Goal: Task Accomplishment & Management: Complete application form

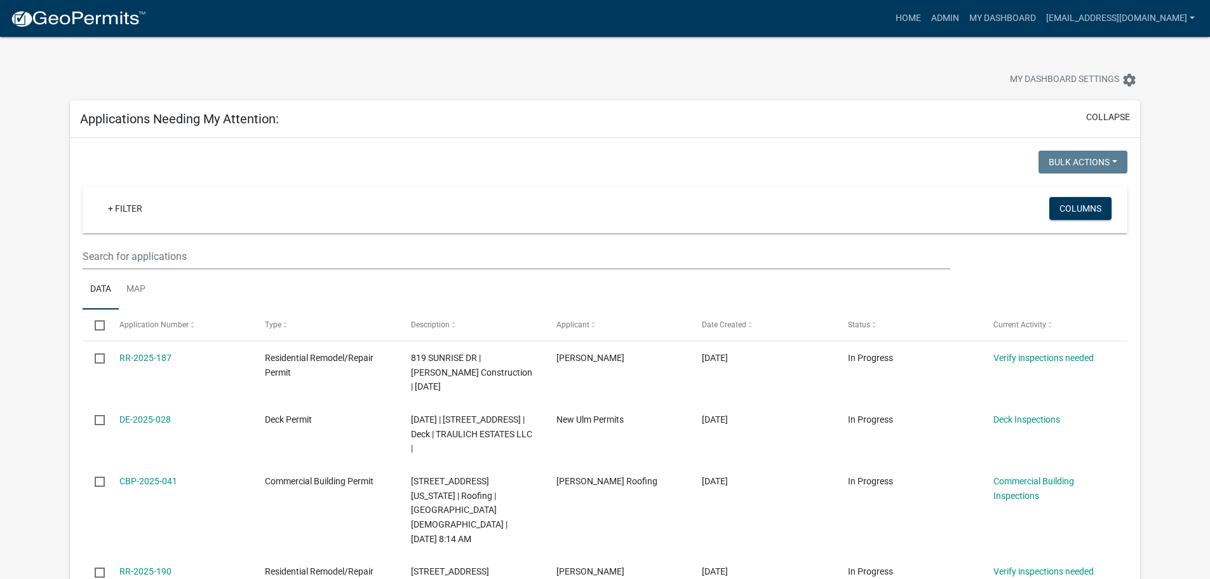
scroll to position [473, 0]
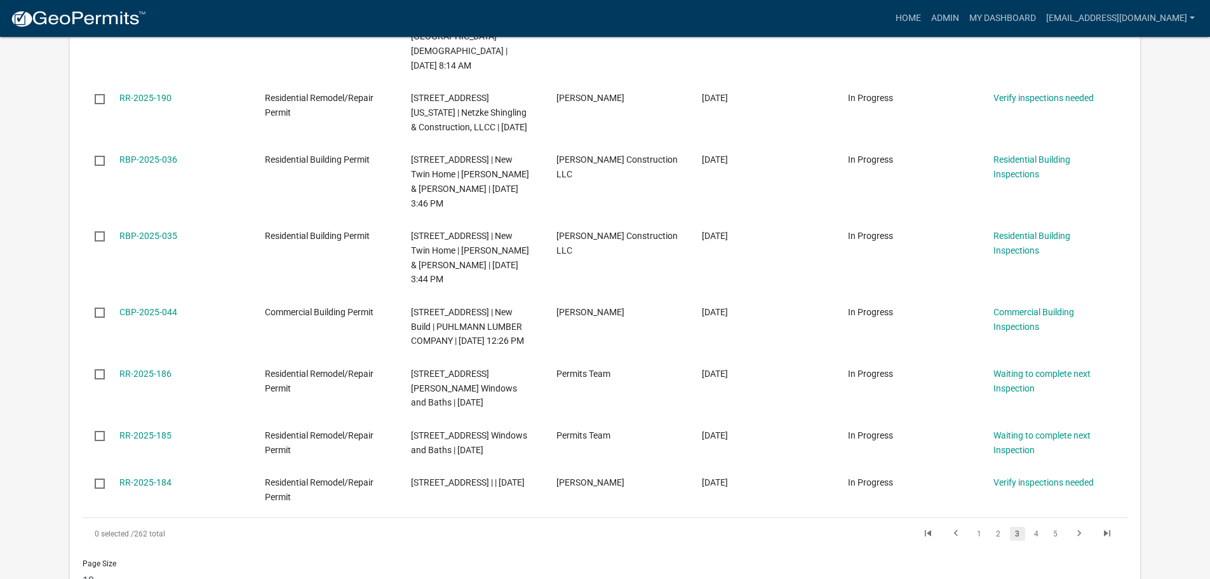
click at [1009, 2] on nav "more_horiz Home Admin My Dashboard mikep@newulmmn.gov Admin Account Logout" at bounding box center [605, 18] width 1210 height 37
click at [1022, 19] on link "My Dashboard" at bounding box center [1002, 18] width 77 height 24
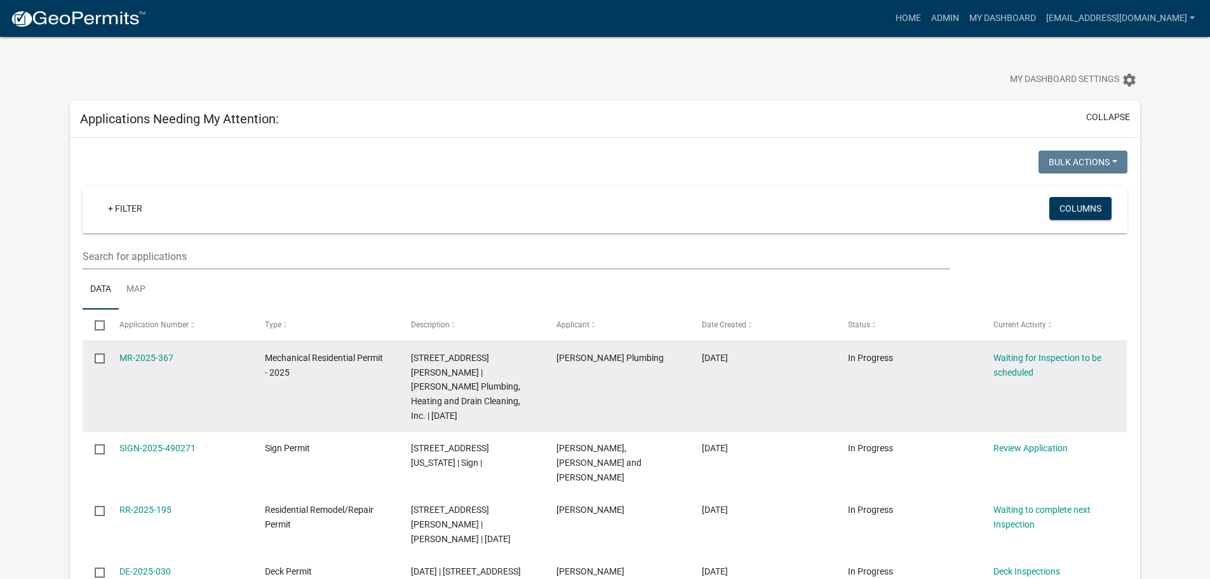
click at [137, 346] on datatable-body-cell "MR-2025-367" at bounding box center [179, 386] width 145 height 91
click at [142, 352] on link "MR-2025-367" at bounding box center [146, 357] width 54 height 10
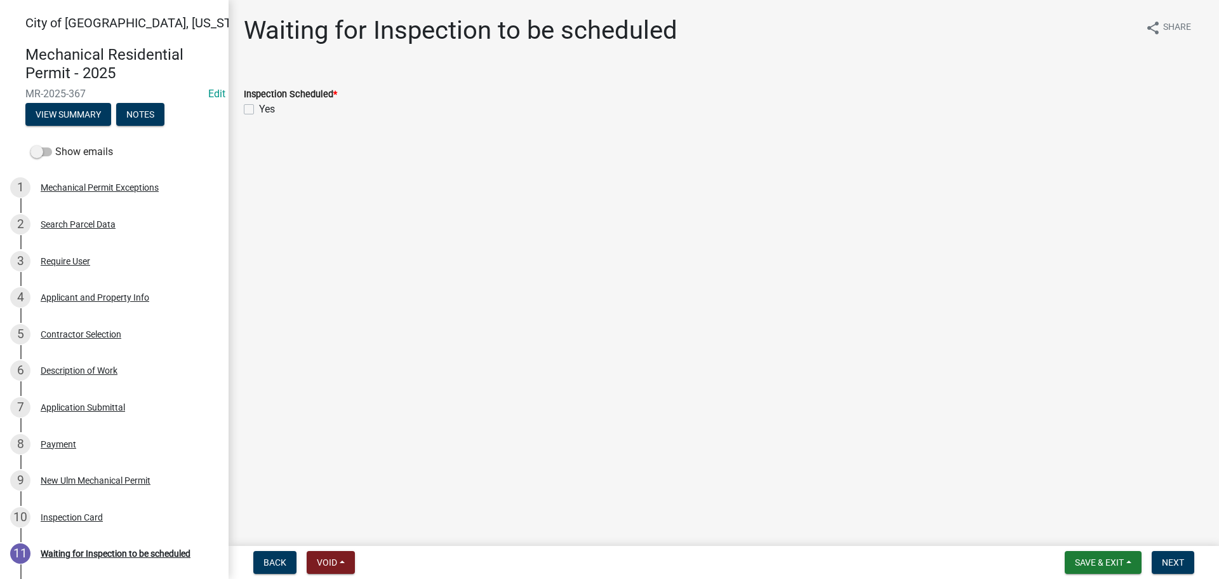
click at [259, 108] on label "Yes" at bounding box center [267, 109] width 16 height 15
click at [259, 108] on input "Yes" at bounding box center [263, 106] width 8 height 8
checkbox input "true"
click at [1167, 558] on span "Next" at bounding box center [1173, 562] width 22 height 10
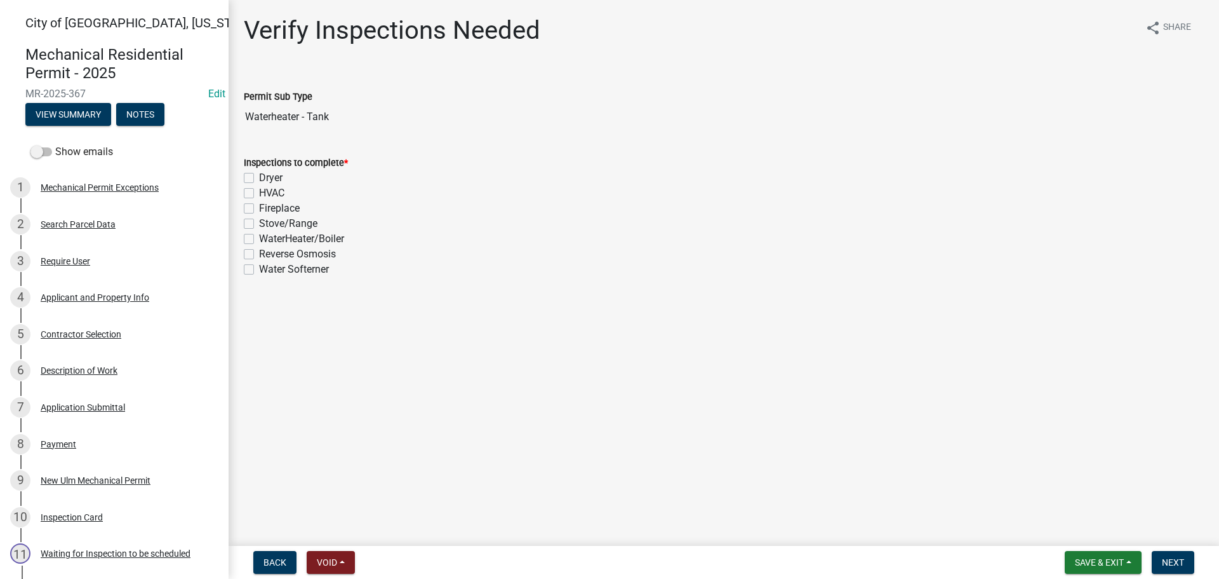
click at [259, 235] on label "WaterHeater/Boiler" at bounding box center [301, 238] width 85 height 15
click at [259, 235] on input "WaterHeater/Boiler" at bounding box center [263, 235] width 8 height 8
checkbox input "true"
checkbox input "false"
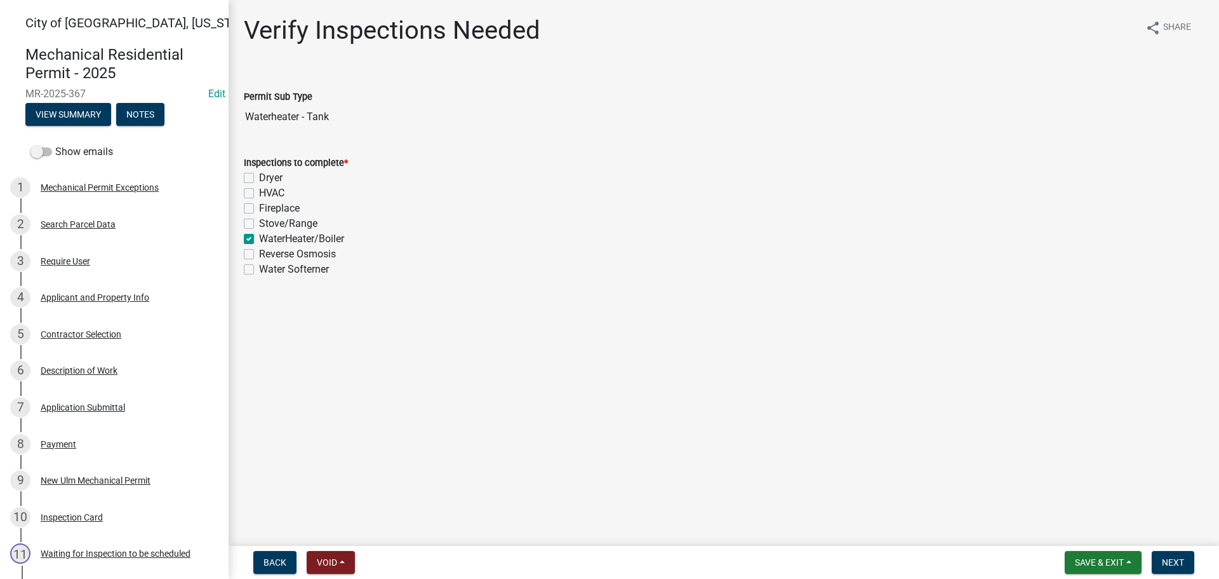
checkbox input "false"
checkbox input "true"
checkbox input "false"
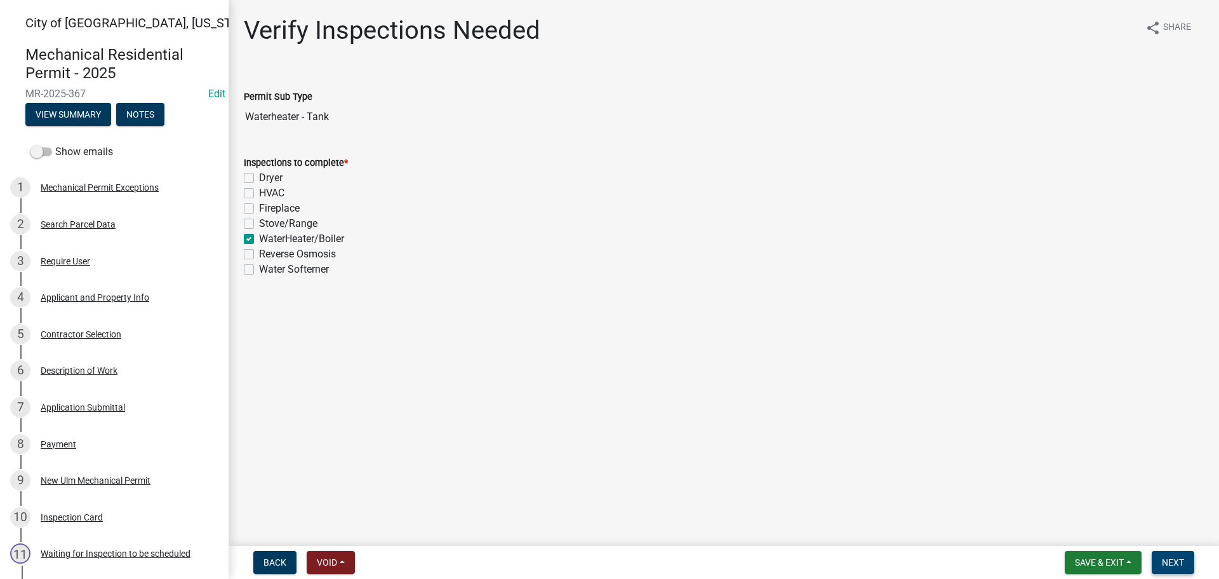
click at [1171, 561] on span "Next" at bounding box center [1173, 562] width 22 height 10
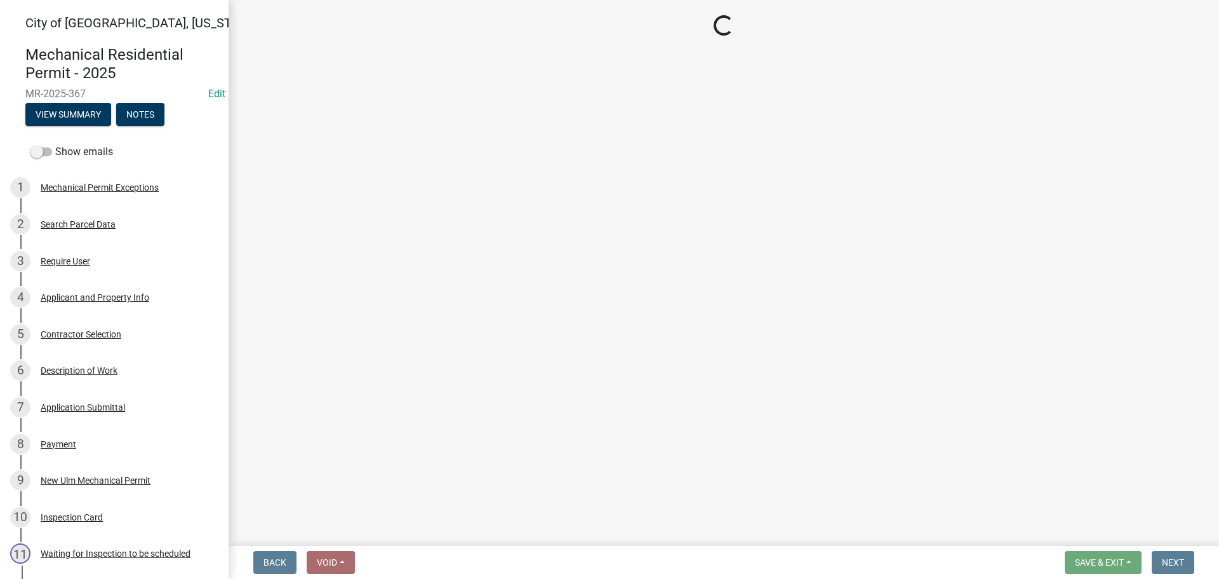
select select "805d55ac-e238-4e04-8f8e-acc067f36c3e"
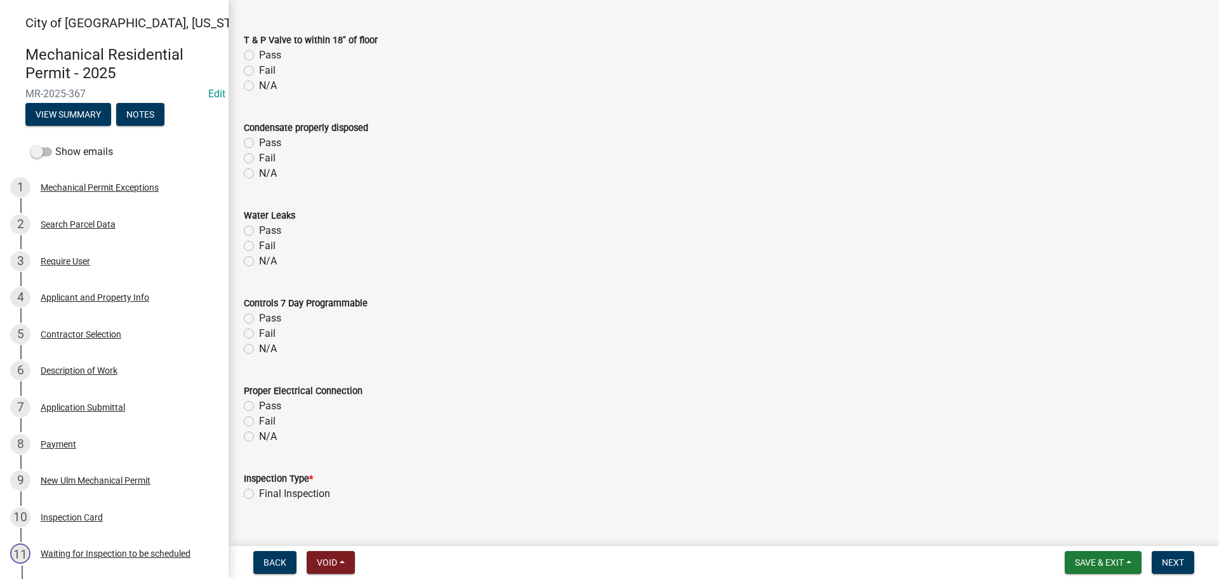
scroll to position [1080, 0]
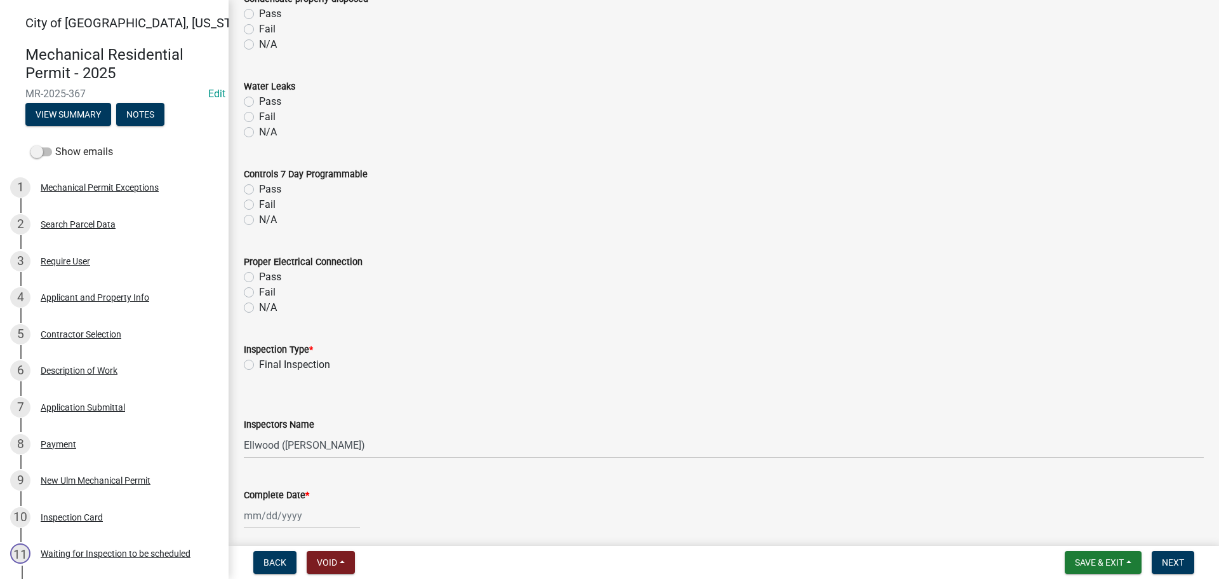
click at [259, 363] on label "Final Inspection" at bounding box center [294, 364] width 71 height 15
click at [259, 363] on input "Final Inspection" at bounding box center [263, 361] width 8 height 8
radio input "true"
click at [320, 446] on select "Select Item... John Knisley (John Knisley - City of New Ulm) Ellwood (Ellwood Z…" at bounding box center [724, 445] width 960 height 26
select select "cd72df13-1819-4c17-818e-bd68a66556fb"
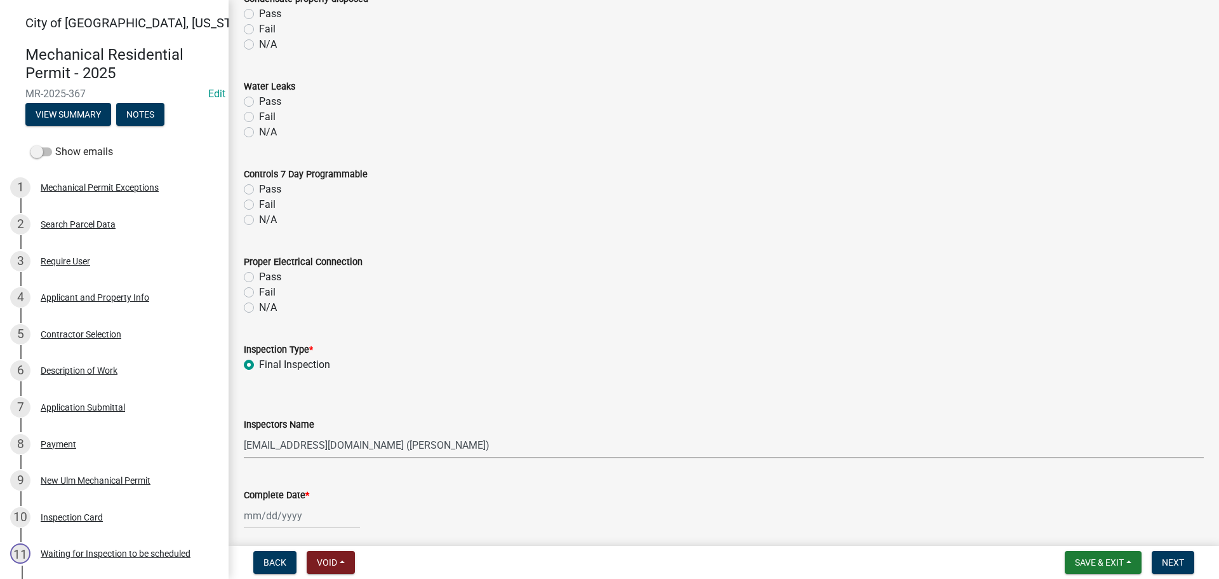
click at [244, 432] on select "Select Item... John Knisley (John Knisley - City of New Ulm) Ellwood (Ellwood Z…" at bounding box center [724, 445] width 960 height 26
select select "10"
select select "2025"
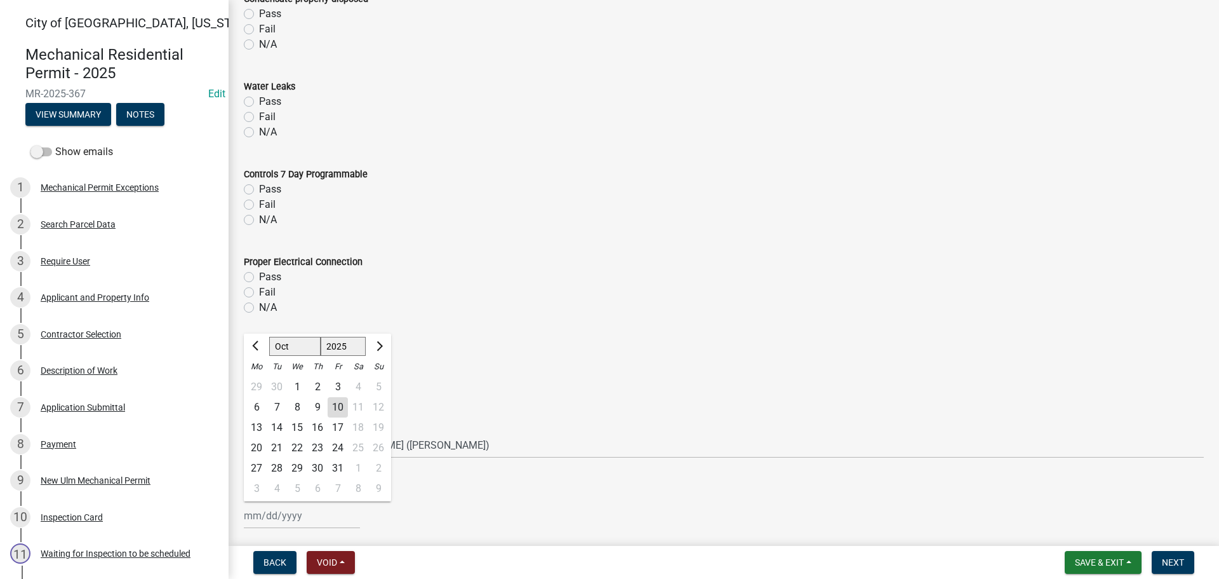
click at [278, 509] on div "Jan Feb Mar Apr May Jun Jul Aug Sep Oct Nov Dec 1525 1526 1527 1528 1529 1530 1…" at bounding box center [302, 515] width 116 height 26
click at [338, 410] on div "10" at bounding box center [338, 407] width 20 height 20
type input "10/10/2025"
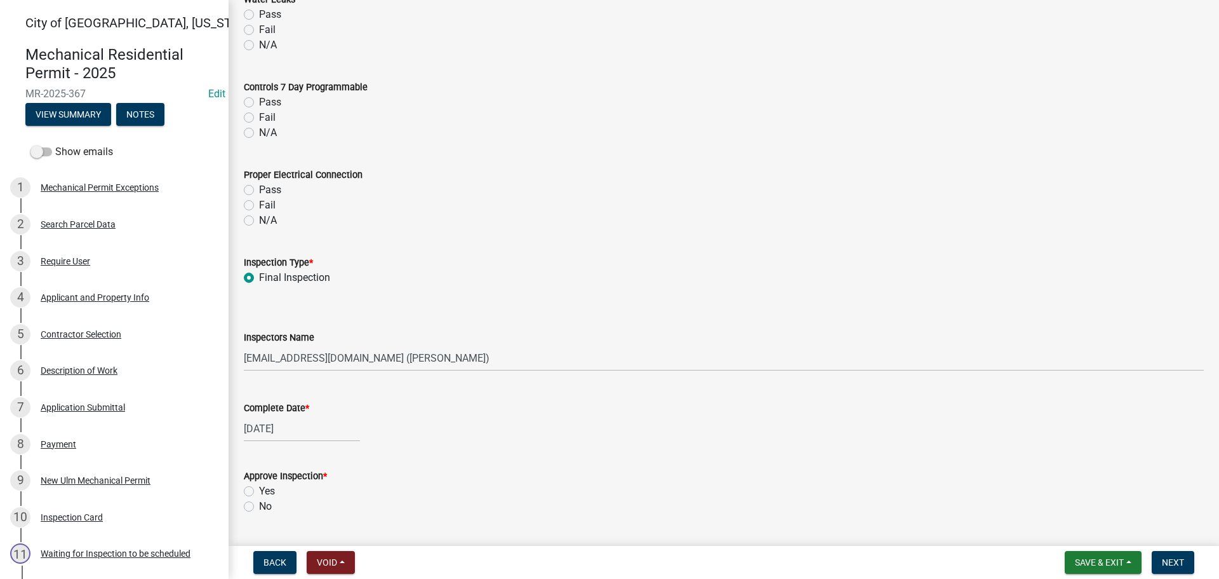
scroll to position [1334, 0]
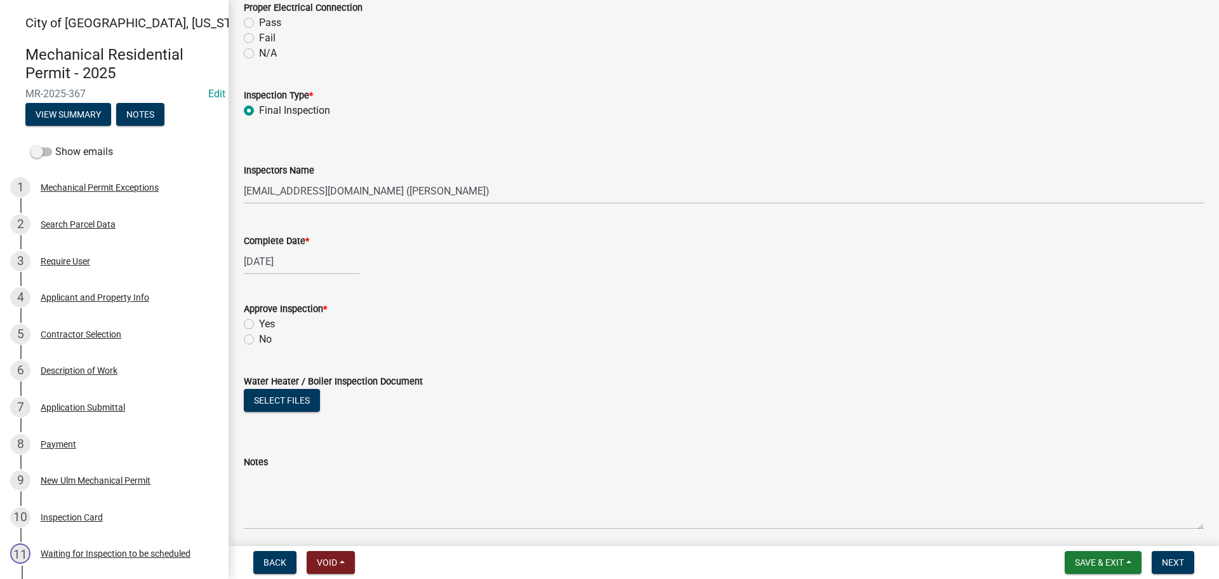
click at [259, 324] on label "Yes" at bounding box center [267, 323] width 16 height 15
click at [259, 324] on input "Yes" at bounding box center [263, 320] width 8 height 8
radio input "true"
click at [1193, 560] on button "Next" at bounding box center [1173, 562] width 43 height 23
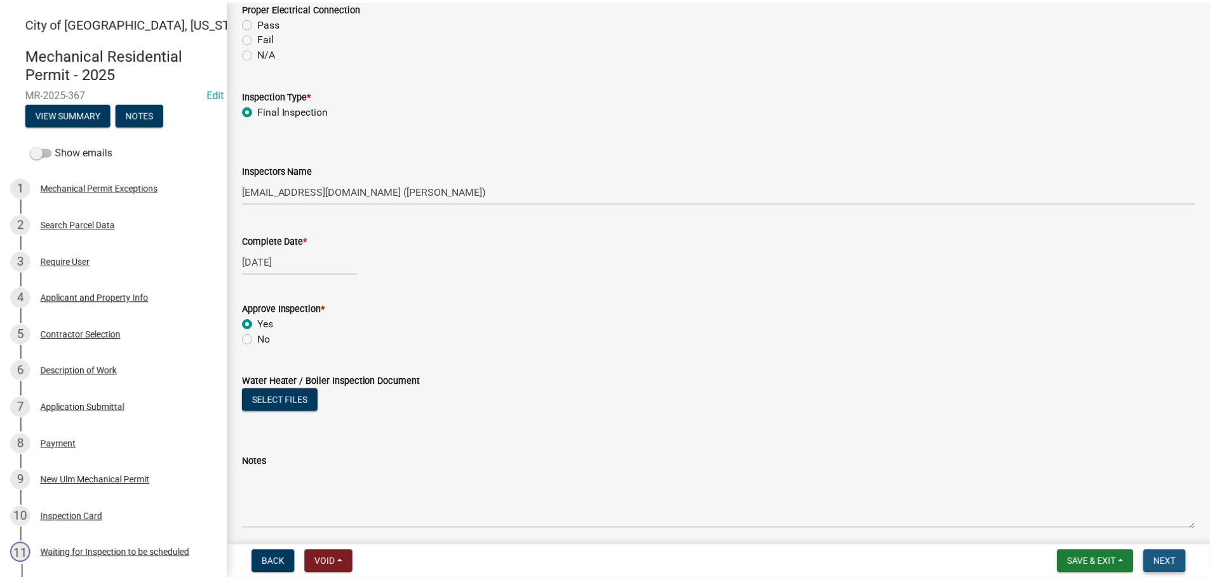
scroll to position [0, 0]
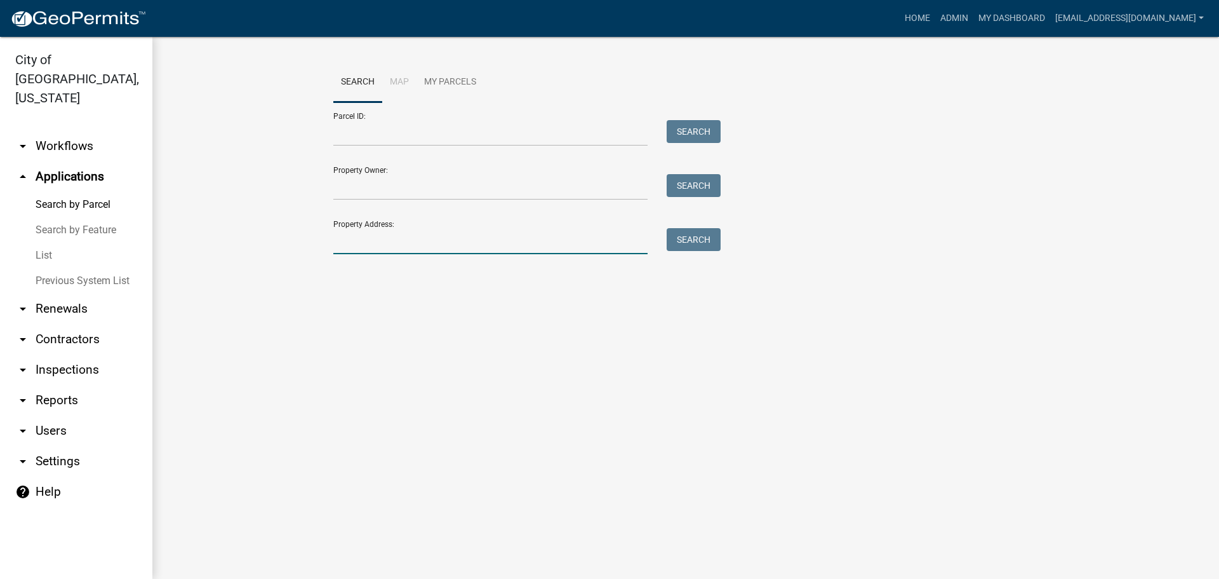
click at [356, 245] on input "Property Address:" at bounding box center [490, 241] width 314 height 26
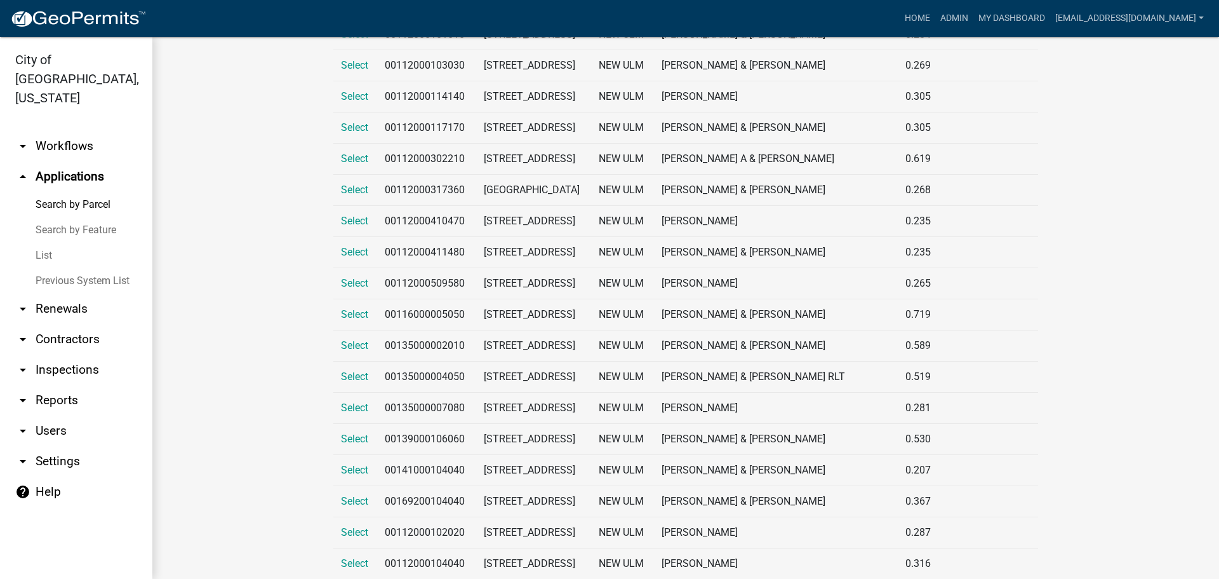
scroll to position [1207, 0]
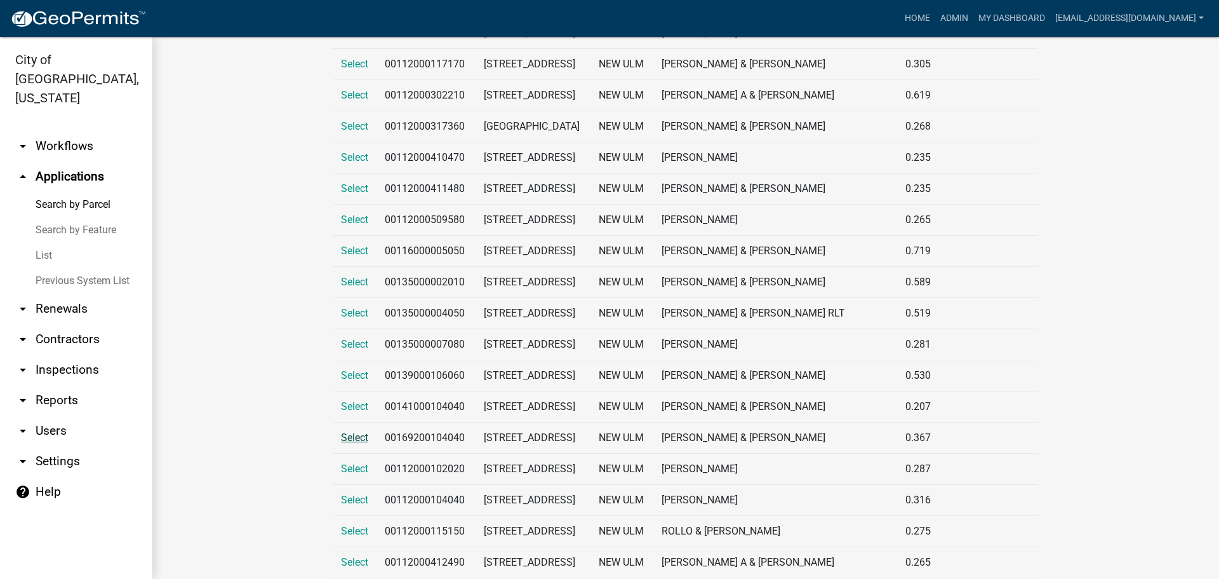
type input "southridge"
click at [341, 435] on span "Select" at bounding box center [354, 437] width 27 height 12
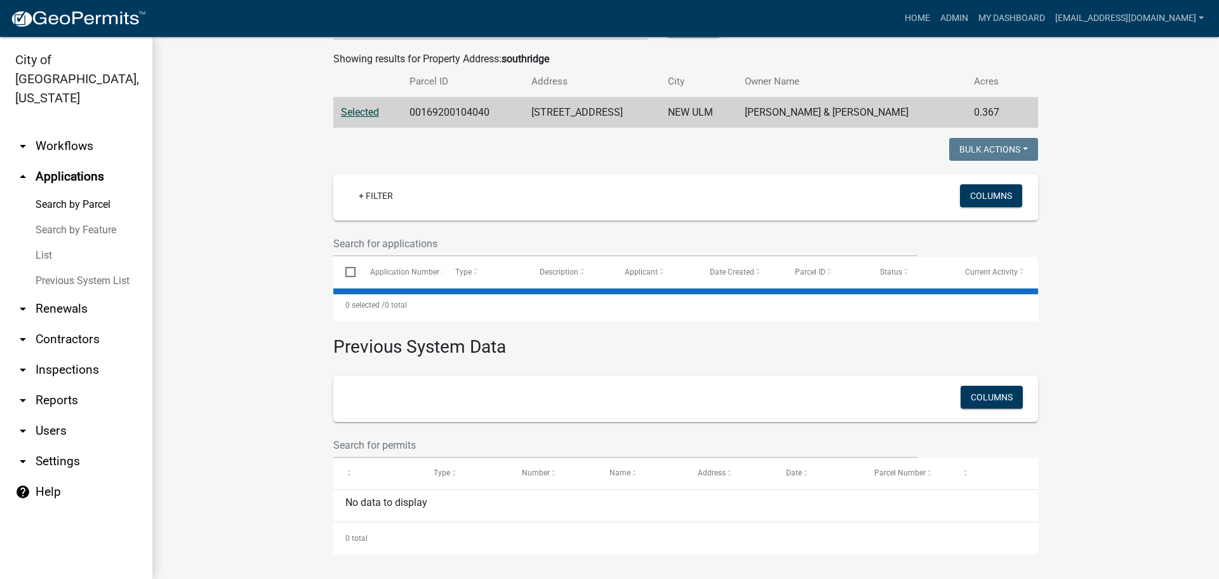
scroll to position [0, 0]
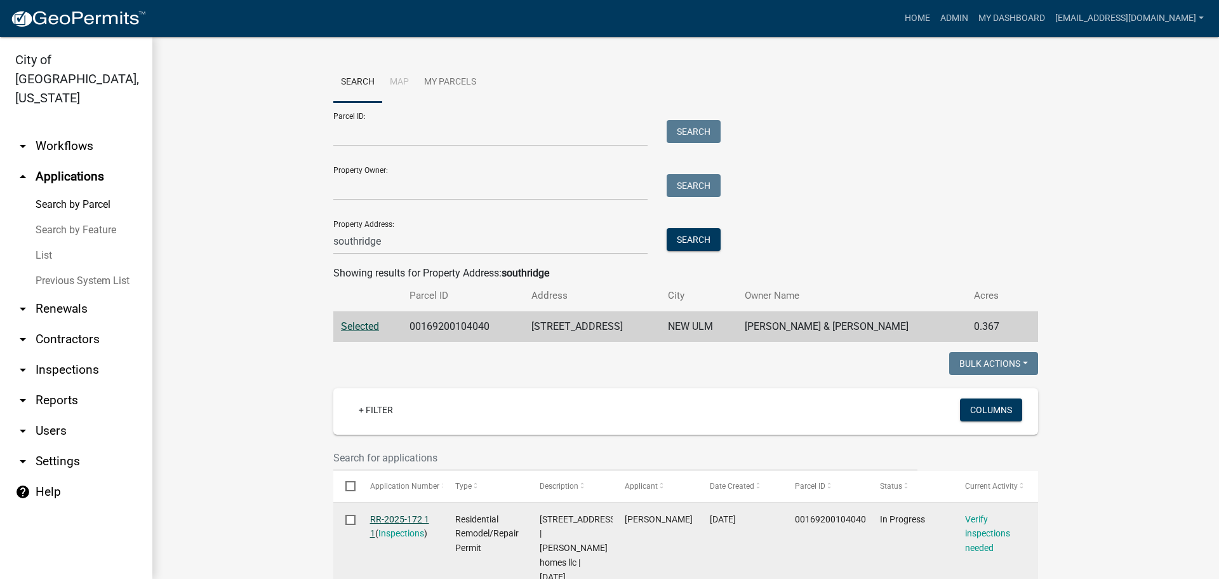
click at [381, 517] on link "RR-2025-172 1 1" at bounding box center [399, 526] width 59 height 25
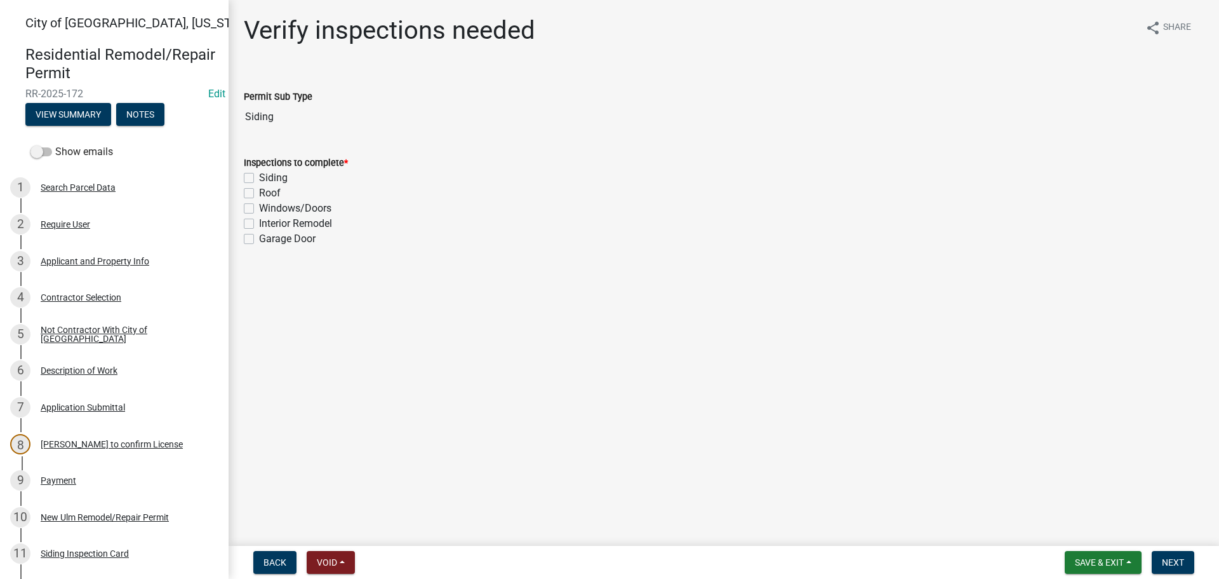
click at [259, 182] on label "Siding" at bounding box center [273, 177] width 29 height 15
click at [259, 178] on input "Siding" at bounding box center [263, 174] width 8 height 8
checkbox input "true"
checkbox input "false"
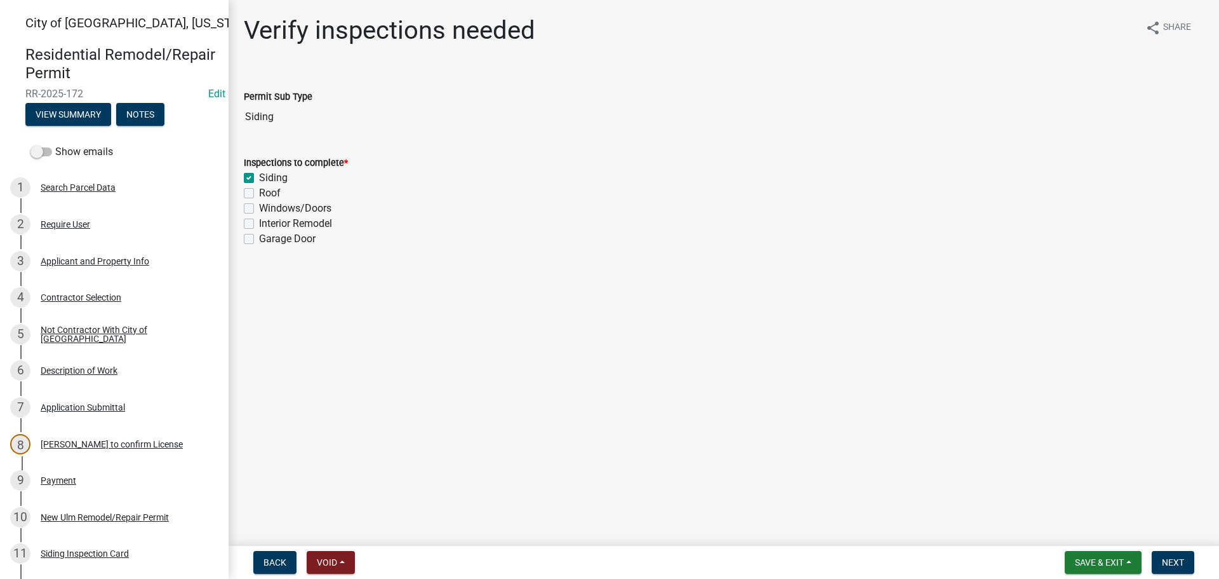
checkbox input "false"
click at [1178, 568] on button "Next" at bounding box center [1173, 562] width 43 height 23
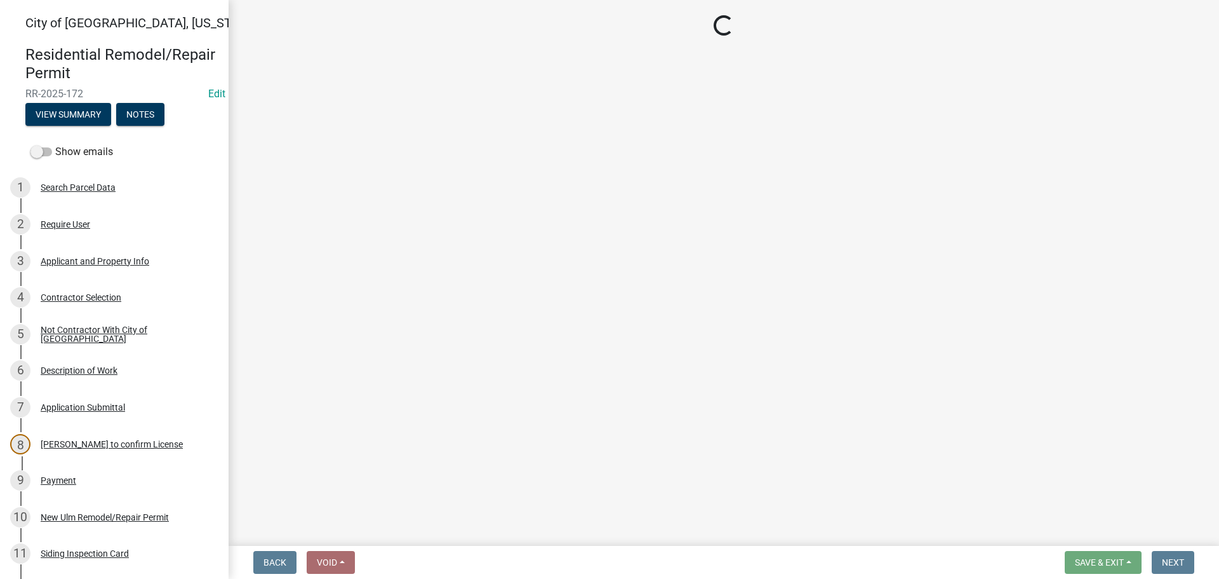
select select "805d55ac-e238-4e04-8f8e-acc067f36c3e"
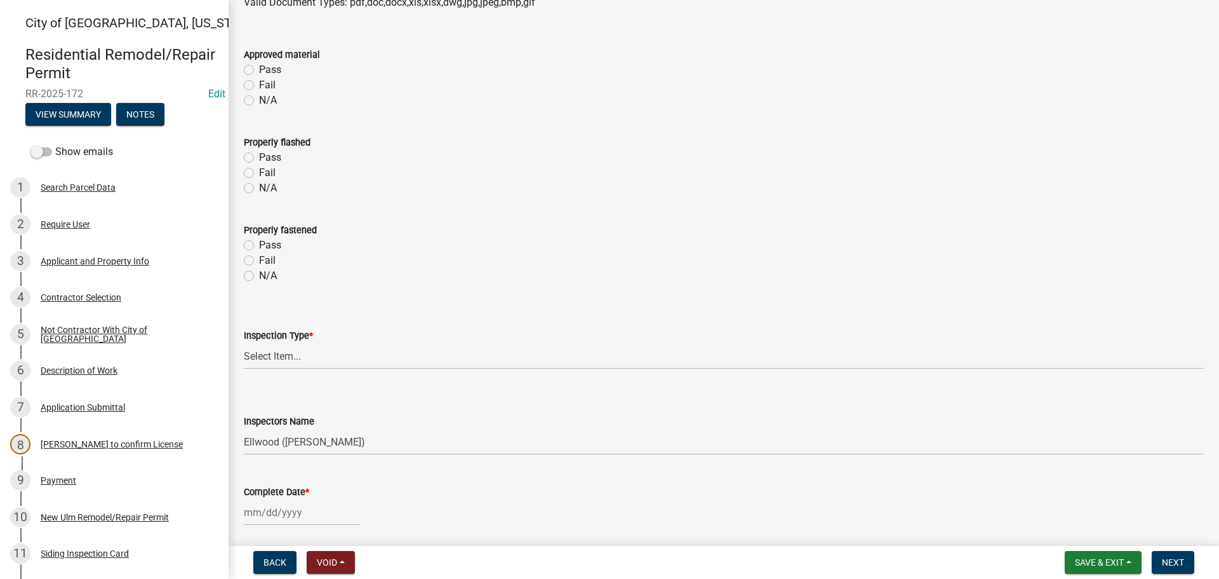
scroll to position [318, 0]
click at [270, 352] on select "Select Item... Final Inspection" at bounding box center [724, 357] width 960 height 26
click at [244, 344] on select "Select Item... Final Inspection" at bounding box center [724, 357] width 960 height 26
select select "2288d11e-aa68-465b-8a39-2928daf2de5b"
click at [281, 431] on select "Select Item... Ellwood ([PERSON_NAME]) [EMAIL_ADDRESS][DOMAIN_NAME] ([PERSON_NA…" at bounding box center [724, 442] width 960 height 26
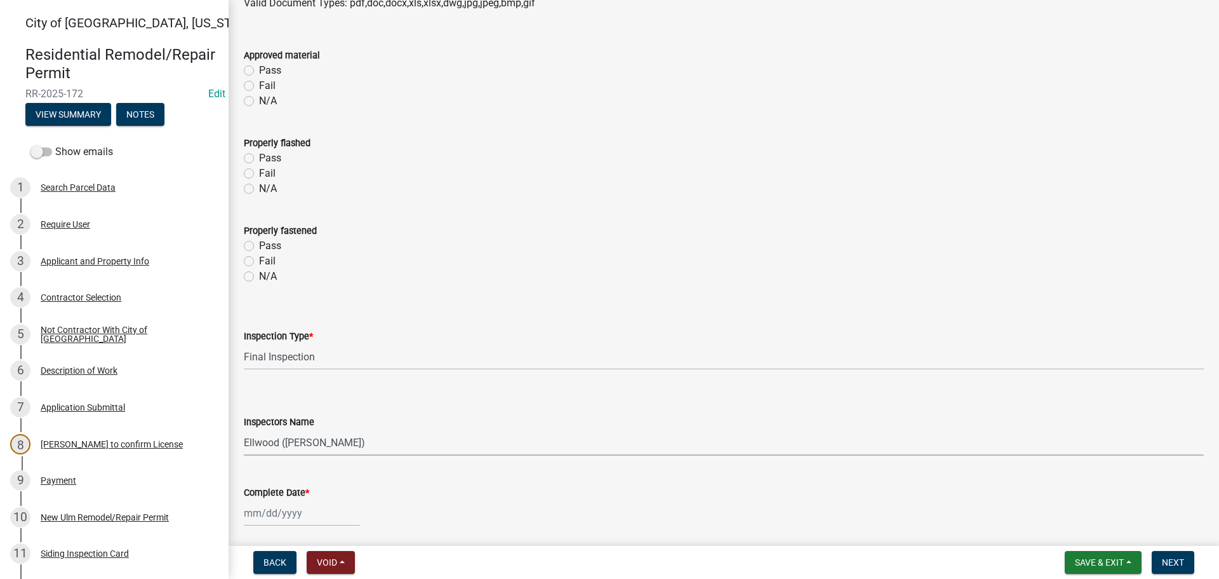
select select "cd72df13-1819-4c17-818e-bd68a66556fb"
click at [244, 429] on select "Select Item... Ellwood ([PERSON_NAME]) [EMAIL_ADDRESS][DOMAIN_NAME] ([PERSON_NA…" at bounding box center [724, 442] width 960 height 26
click at [281, 511] on div at bounding box center [302, 513] width 116 height 26
select select "10"
select select "2025"
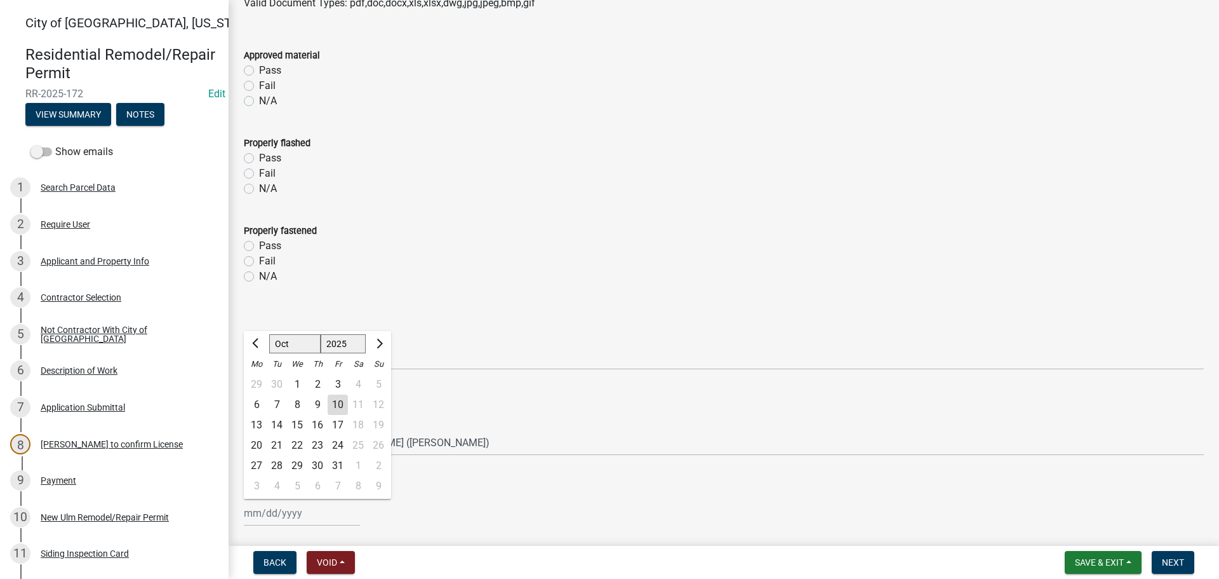
click at [278, 402] on div "7" at bounding box center [277, 404] width 20 height 20
type input "[DATE]"
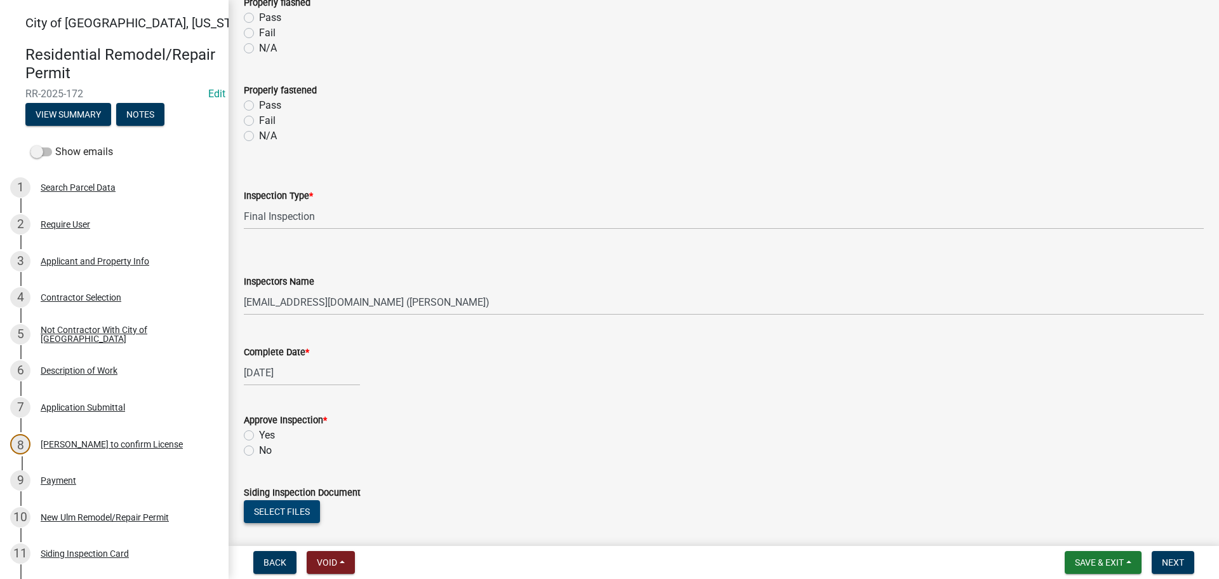
scroll to position [508, 0]
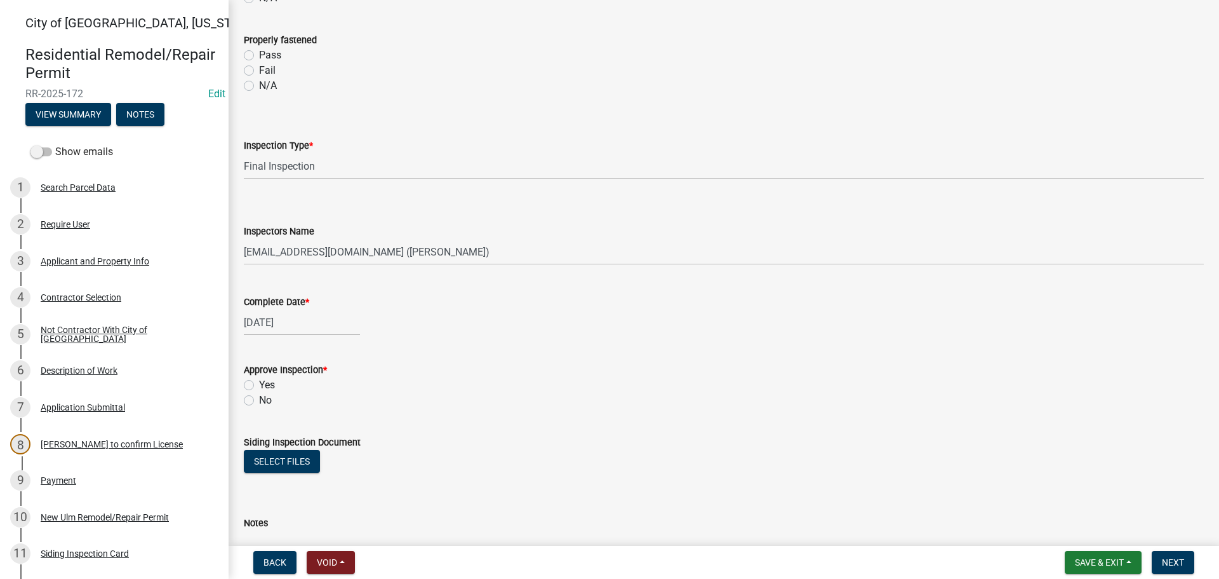
click at [259, 383] on label "Yes" at bounding box center [267, 384] width 16 height 15
click at [259, 383] on input "Yes" at bounding box center [263, 381] width 8 height 8
radio input "true"
click at [1161, 562] on button "Next" at bounding box center [1173, 562] width 43 height 23
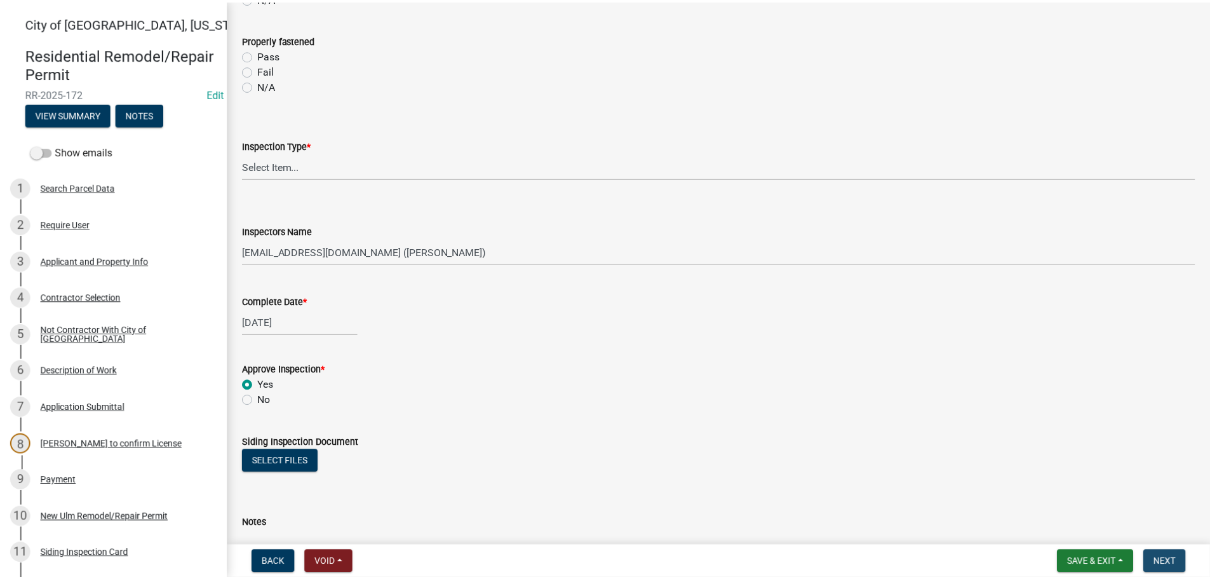
scroll to position [0, 0]
